Goal: Information Seeking & Learning: Check status

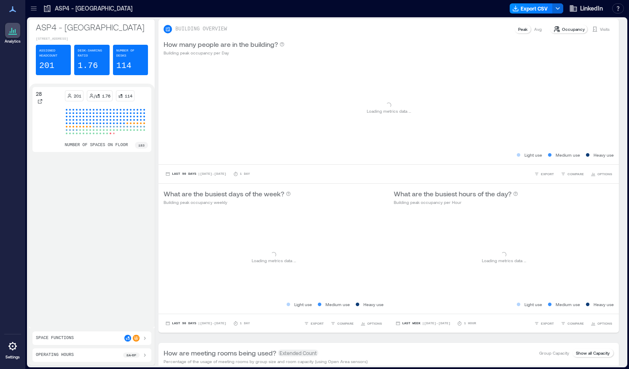
click at [33, 11] on icon at bounding box center [34, 8] width 8 height 8
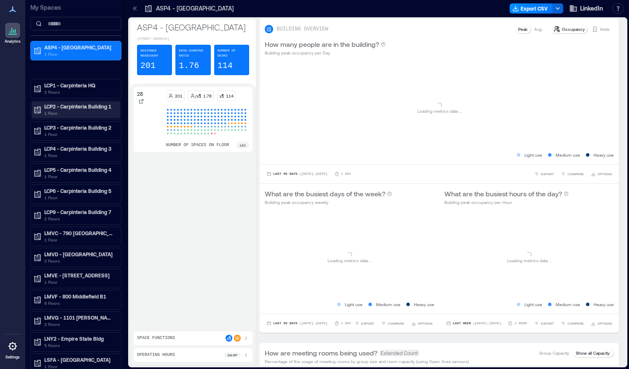
click at [73, 102] on div "LCP2 - Carpinteria Building 1 1 Floor" at bounding box center [76, 109] width 89 height 17
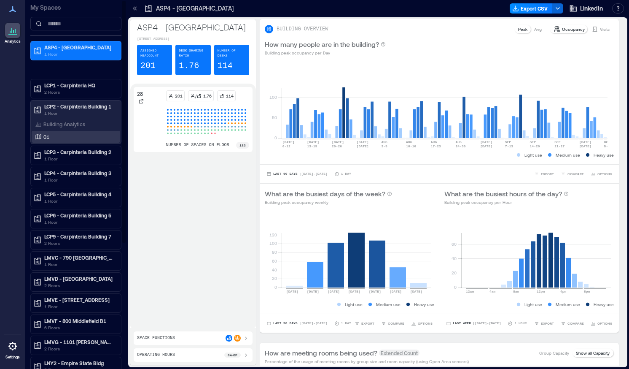
drag, startPoint x: 51, startPoint y: 136, endPoint x: 59, endPoint y: 137, distance: 7.8
click at [51, 135] on div "01" at bounding box center [74, 136] width 82 height 8
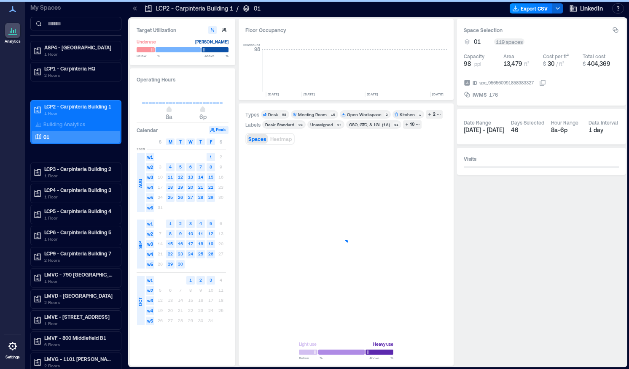
scroll to position [0, 2112]
